Goal: Check status: Check status

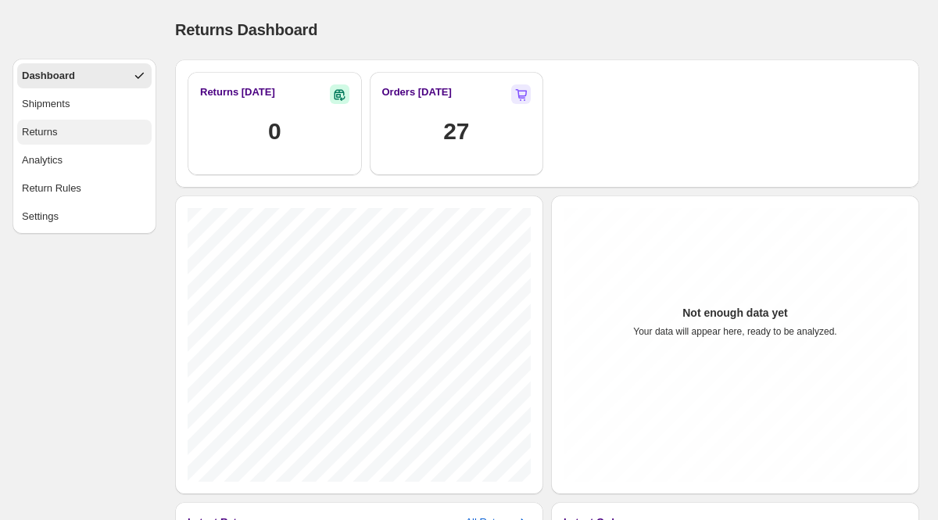
click at [79, 134] on button "Returns" at bounding box center [84, 132] width 134 height 25
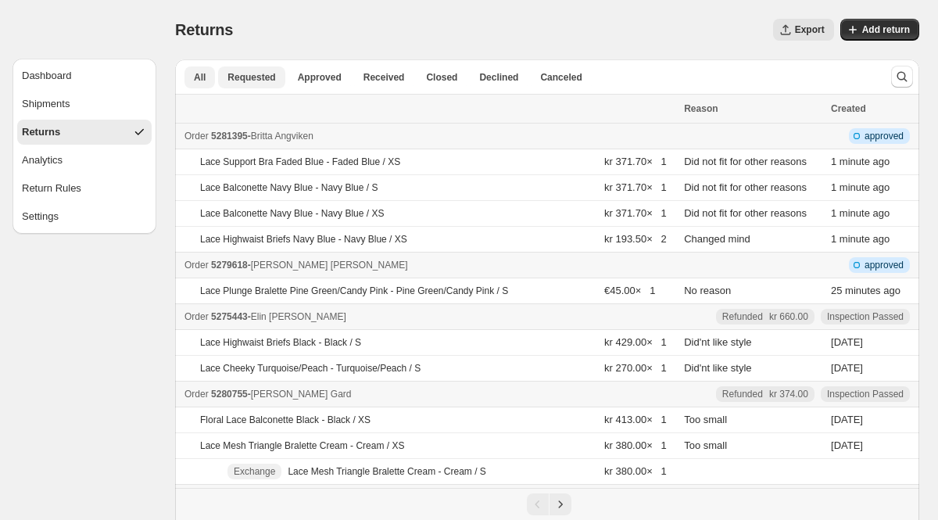
click at [256, 77] on span "Requested" at bounding box center [251, 77] width 48 height 13
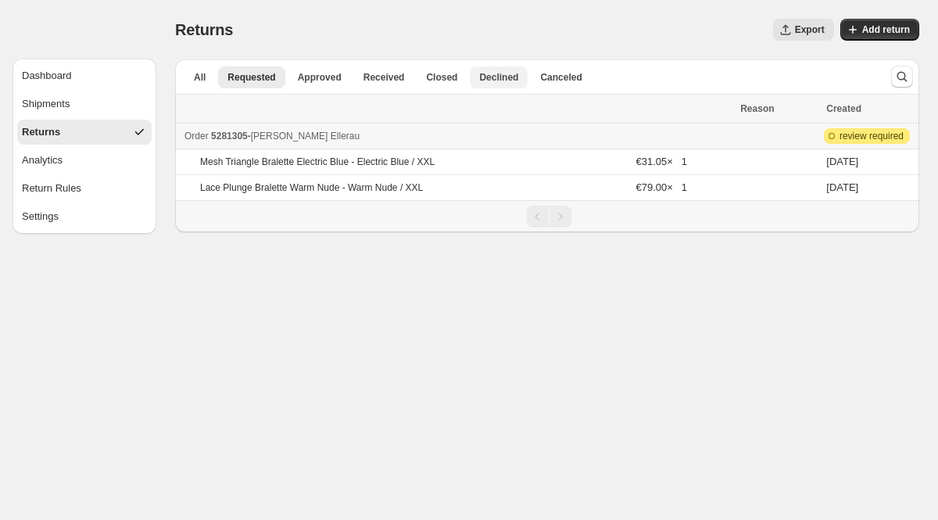
click at [497, 80] on span "Declined" at bounding box center [498, 77] width 39 height 13
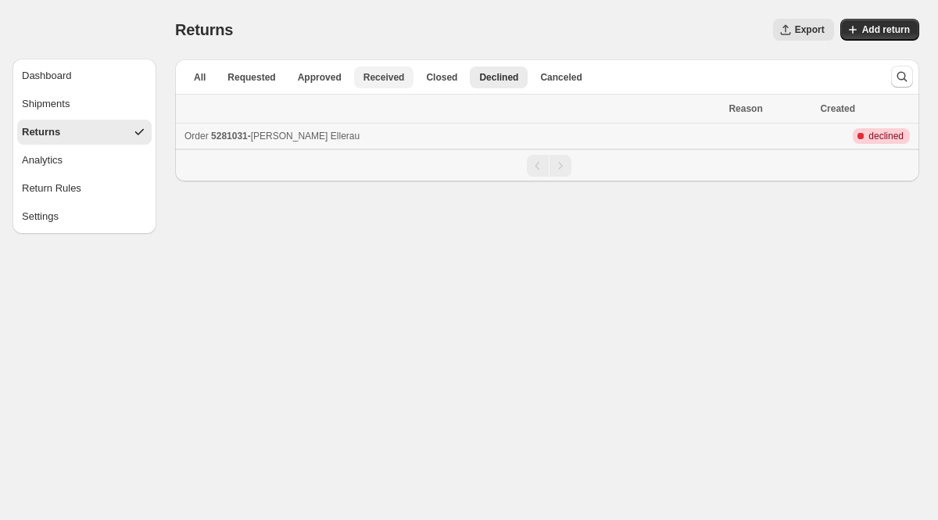
click at [370, 79] on span "Received" at bounding box center [383, 77] width 41 height 13
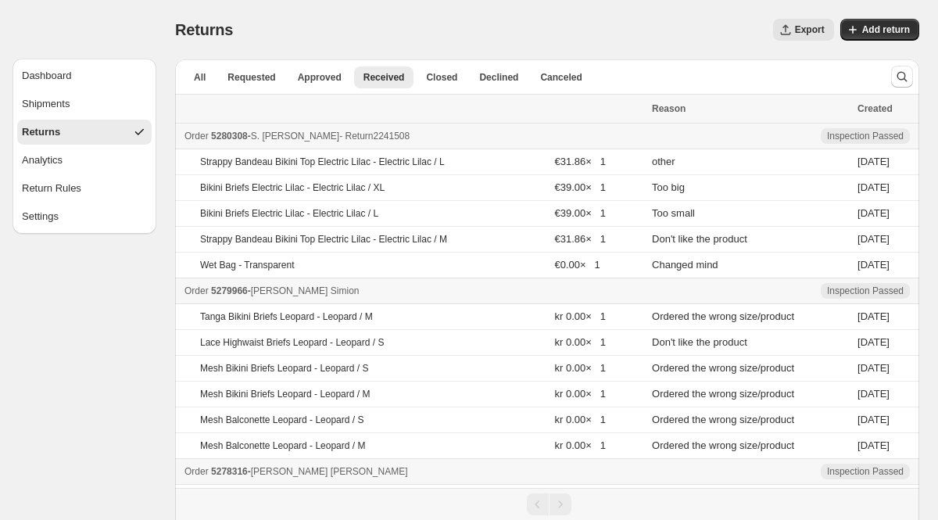
click at [246, 136] on span "5280308" at bounding box center [229, 135] width 37 height 11
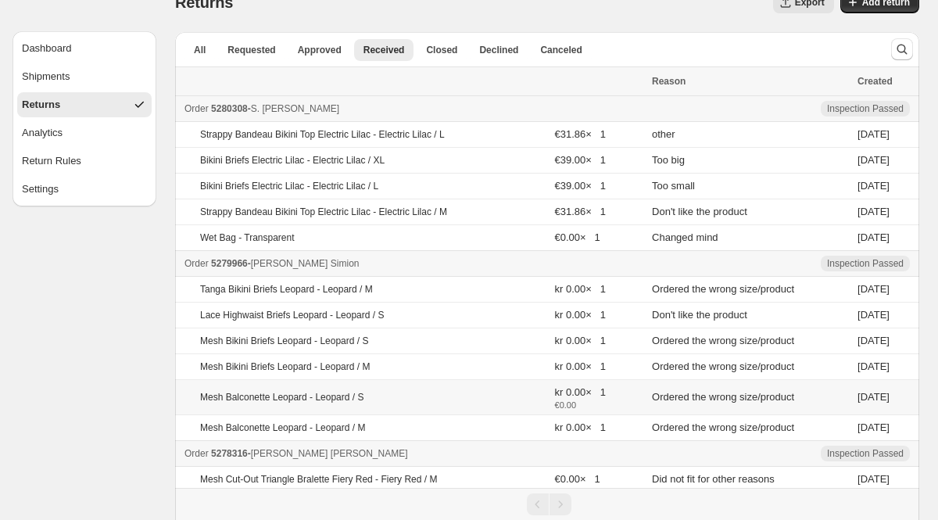
scroll to position [28, 0]
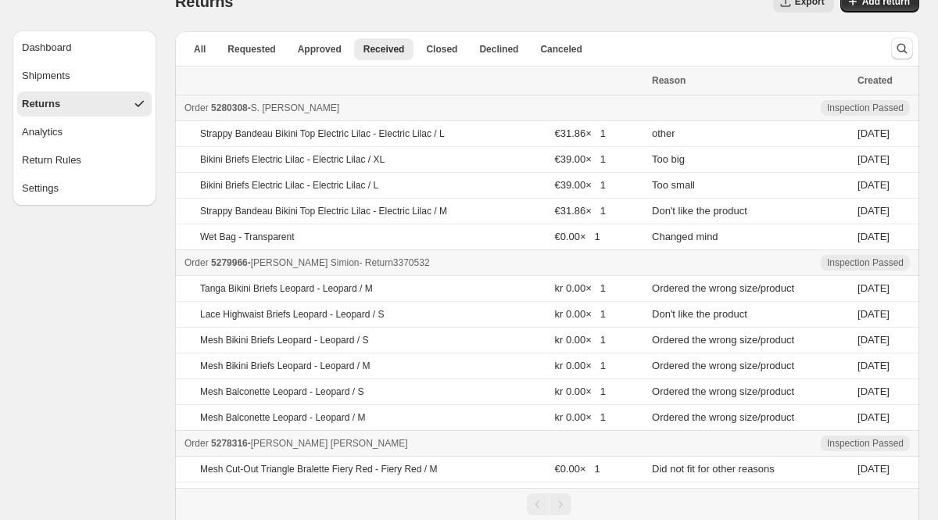
click at [300, 256] on div "Order 5279966 - [PERSON_NAME] - Return 3370532" at bounding box center [413, 263] width 458 height 16
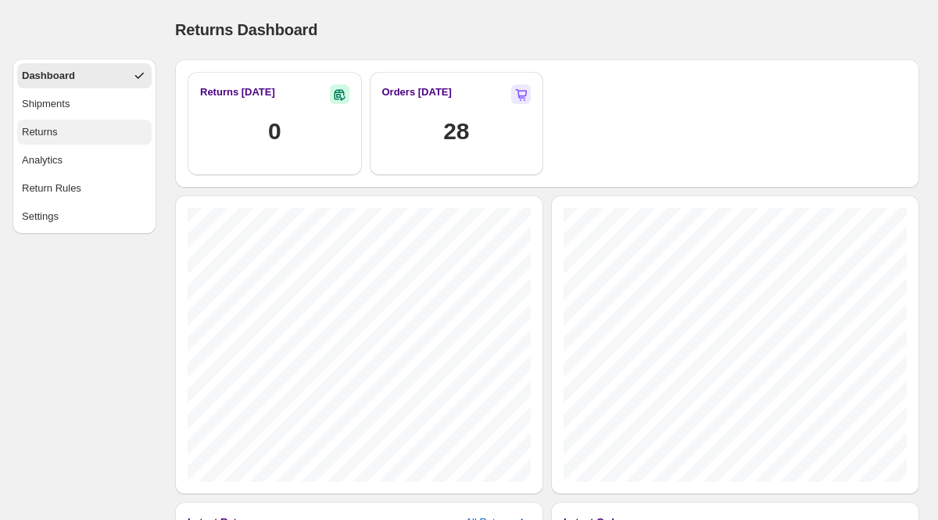
click at [59, 137] on button "Returns" at bounding box center [84, 132] width 134 height 25
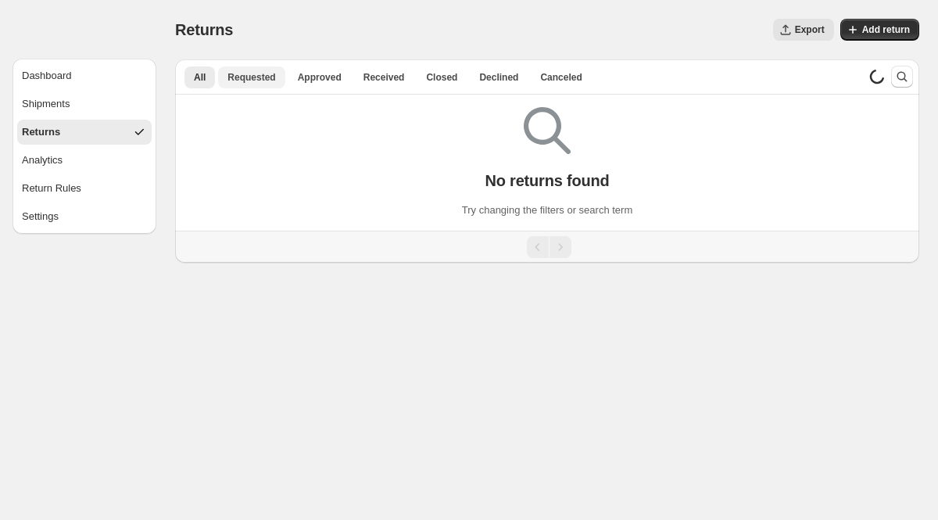
click at [262, 84] on button "Requested" at bounding box center [251, 77] width 66 height 22
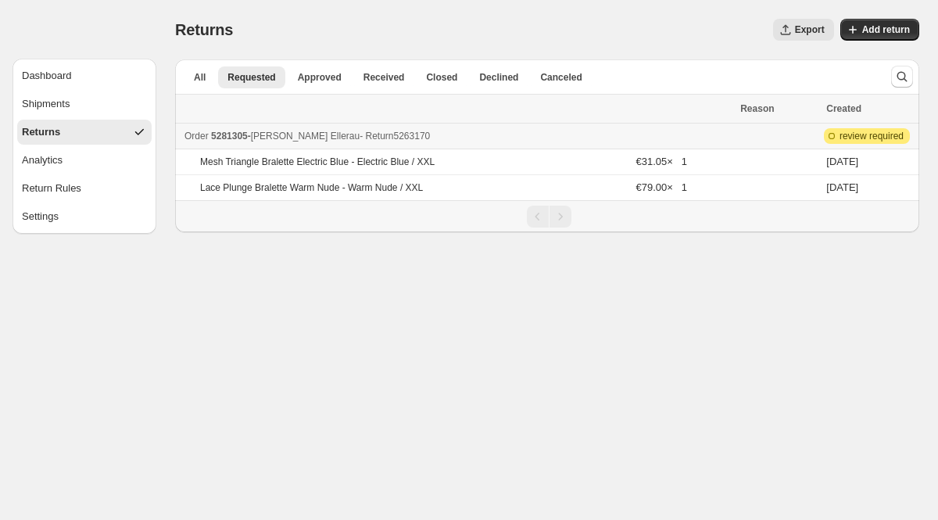
click at [259, 132] on div "Order 5281305 - [PERSON_NAME] - Return 5263170" at bounding box center [457, 136] width 546 height 16
